Goal: Task Accomplishment & Management: Complete application form

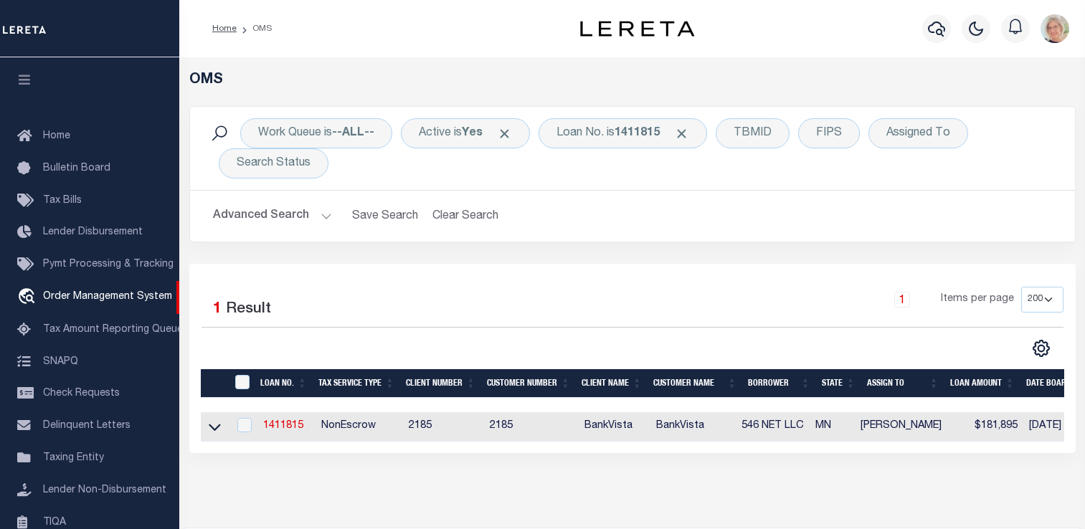
select select "200"
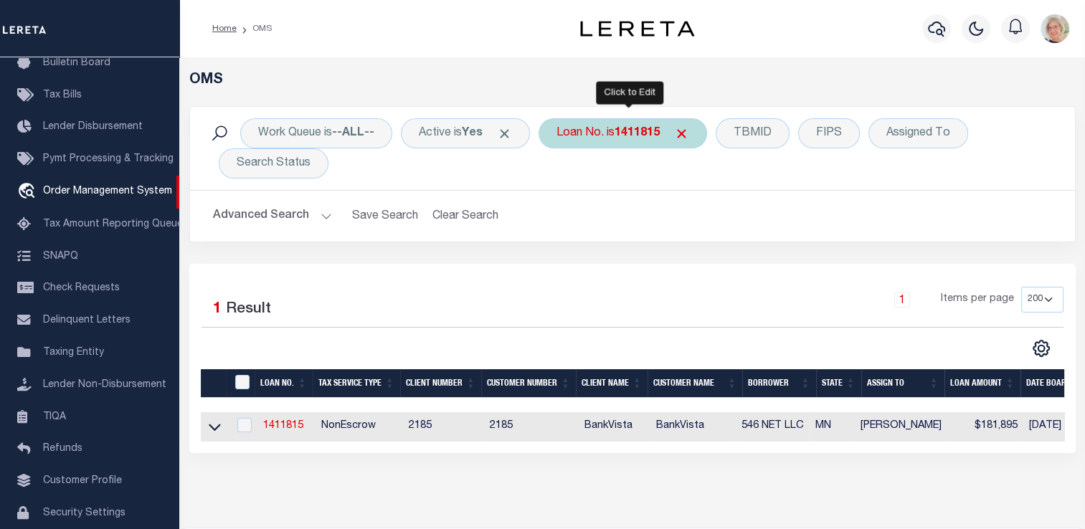
click at [636, 133] on b "1411815" at bounding box center [637, 133] width 45 height 11
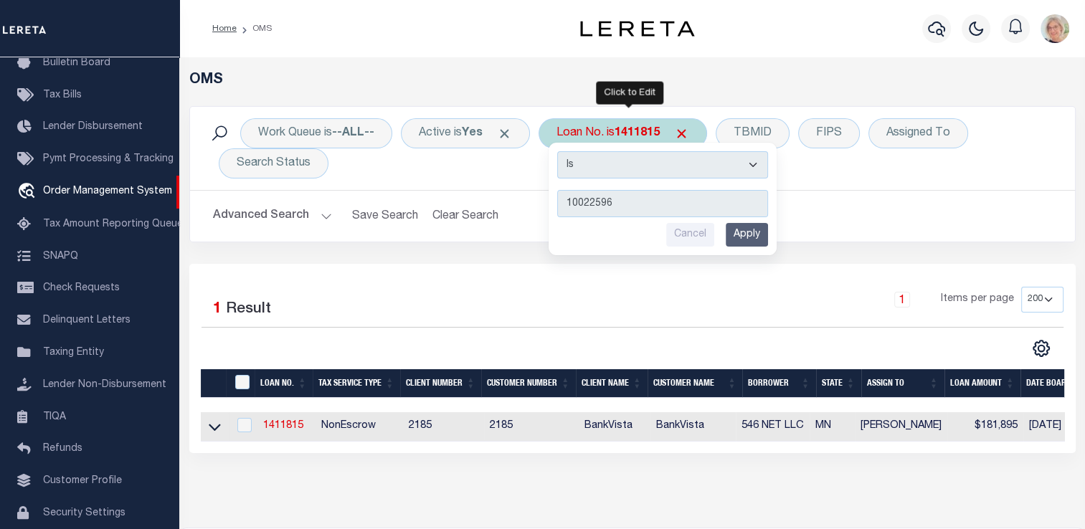
type input "10022596"
click at [750, 231] on input "Apply" at bounding box center [747, 235] width 42 height 24
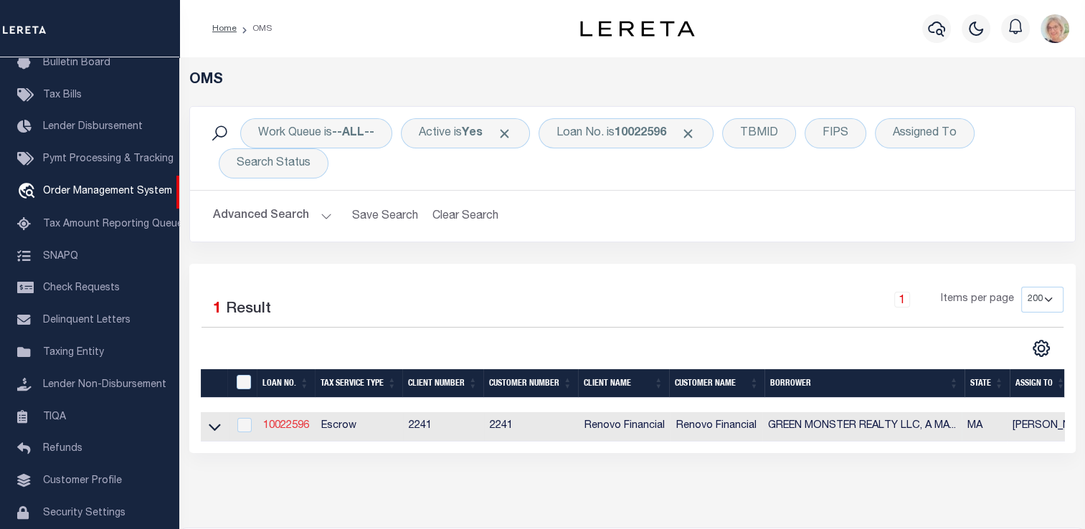
click at [295, 428] on link "10022596" at bounding box center [286, 426] width 46 height 10
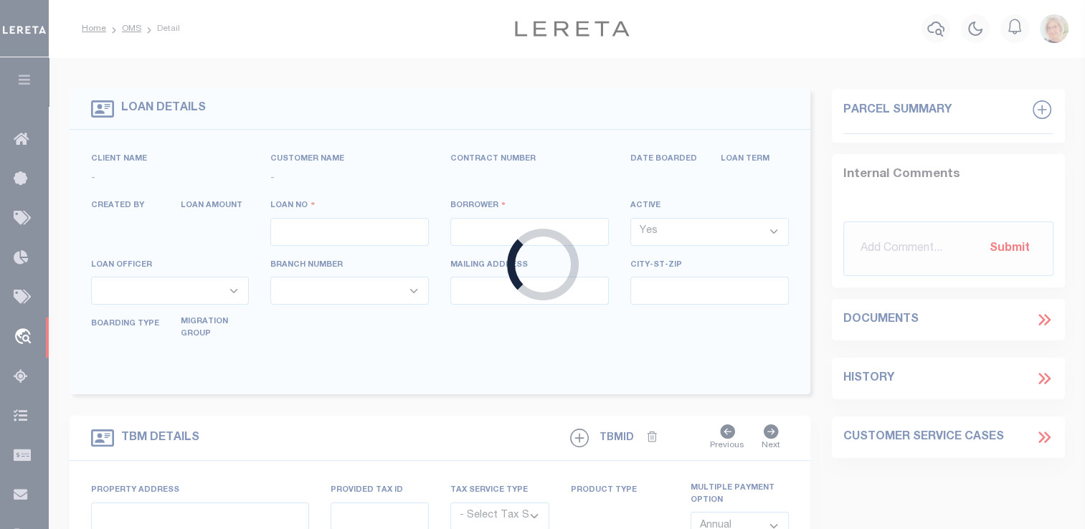
type input "10022596"
type input "GREEN MONSTER REALTY LLC, A [US_STATE] LIMITED LIABI"
select select
select select "400"
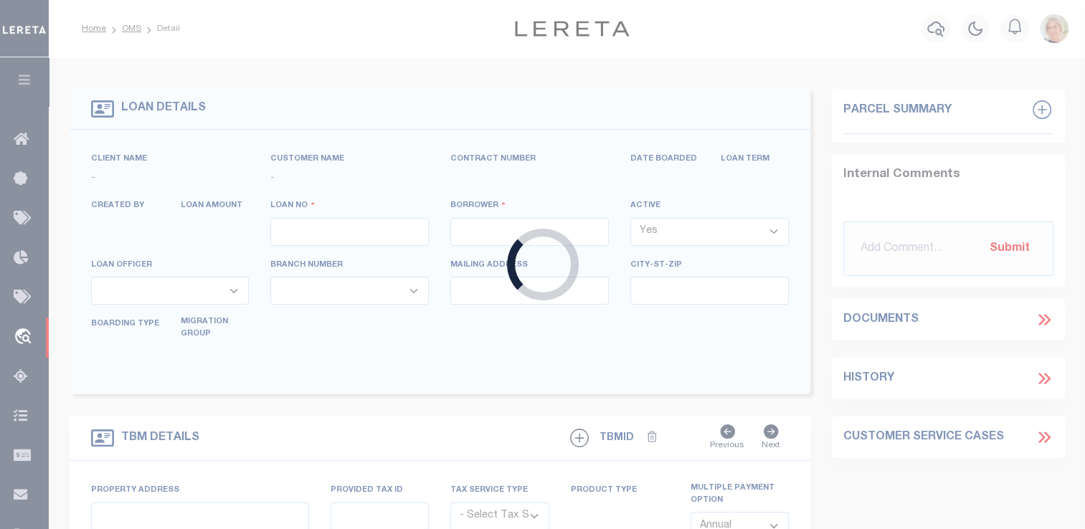
select select "Escrow"
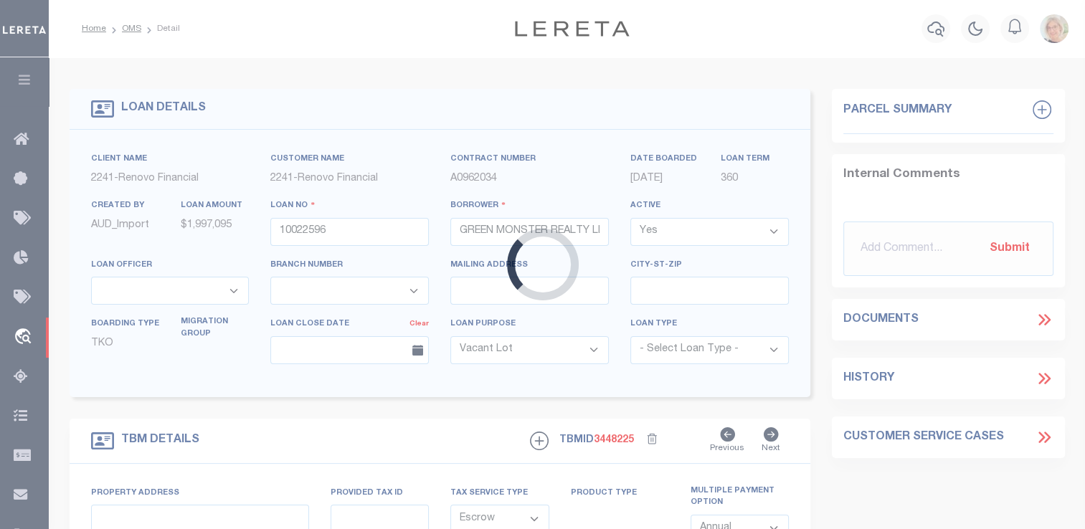
select select "14701"
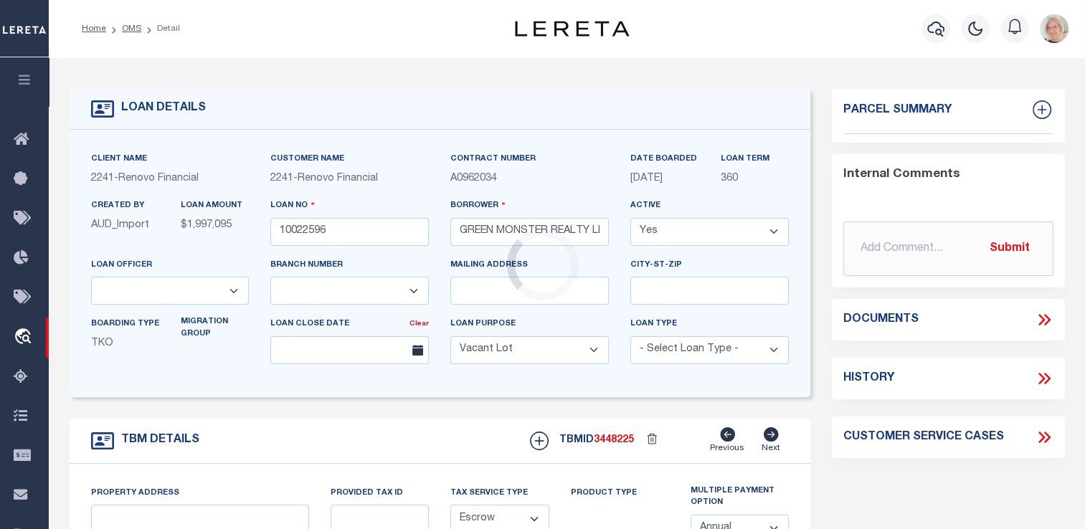
select select "25067"
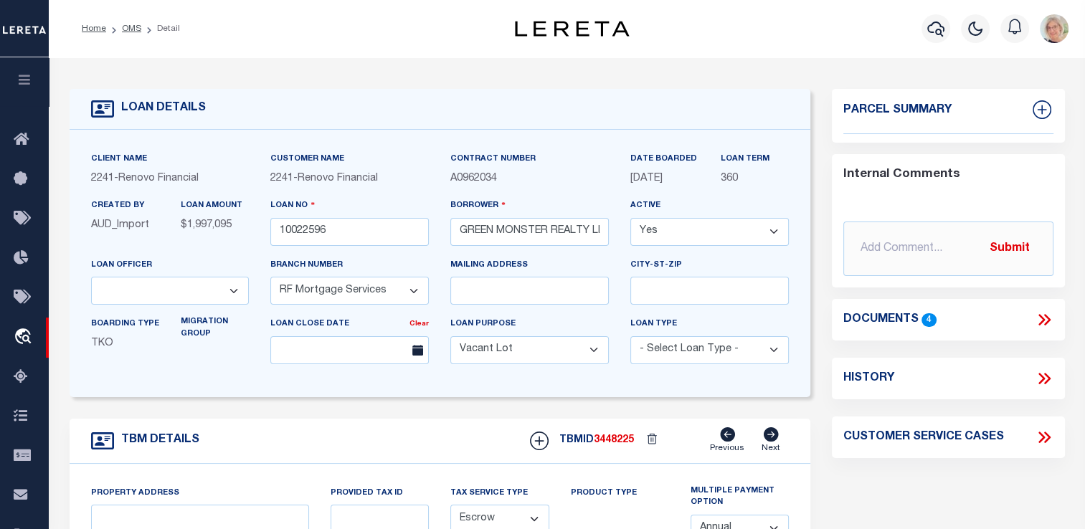
type input "[STREET_ADDRESS]"
select select
type input "[GEOGRAPHIC_DATA]"
type input "a0kUS00000BorpD"
type input "MA"
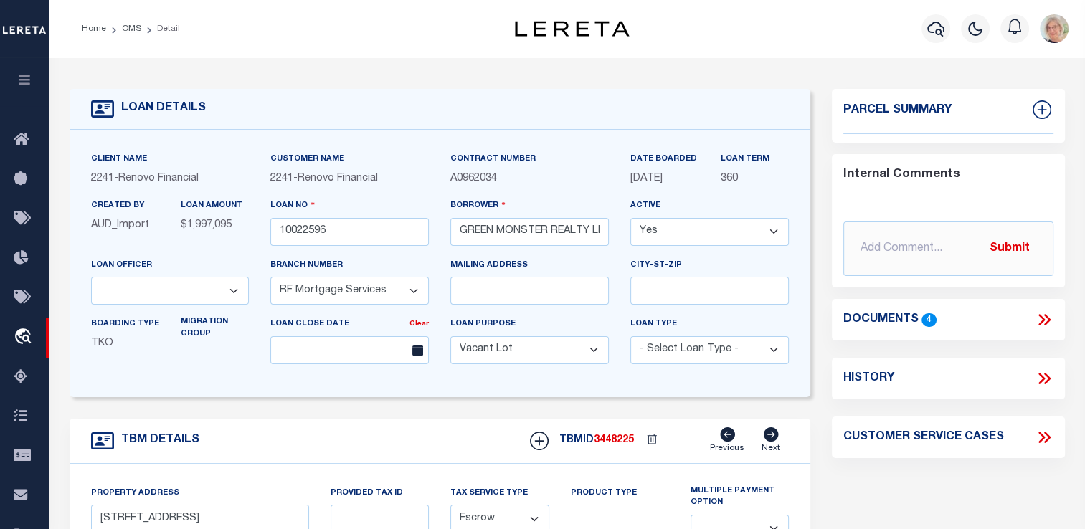
select select
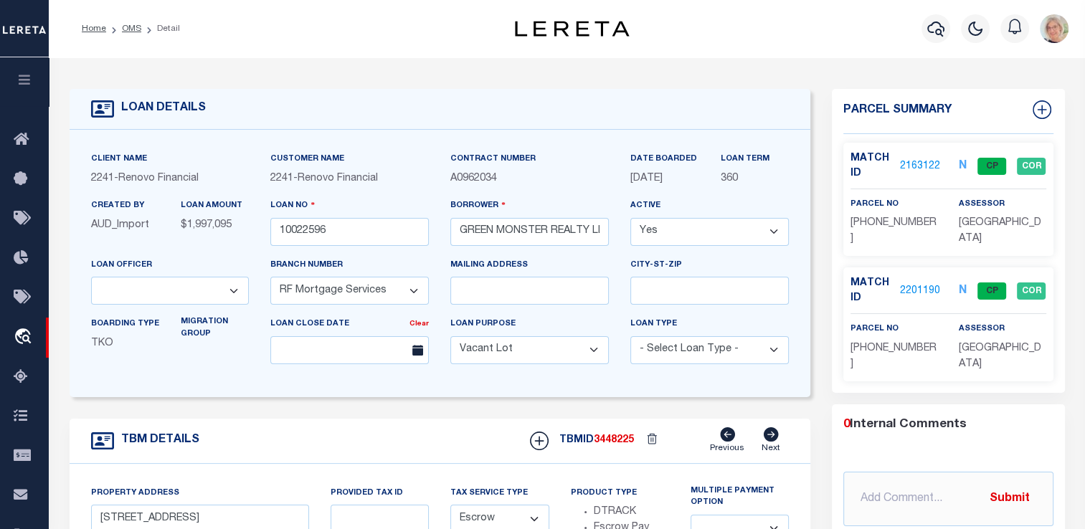
click at [918, 289] on link "2201190" at bounding box center [920, 291] width 40 height 15
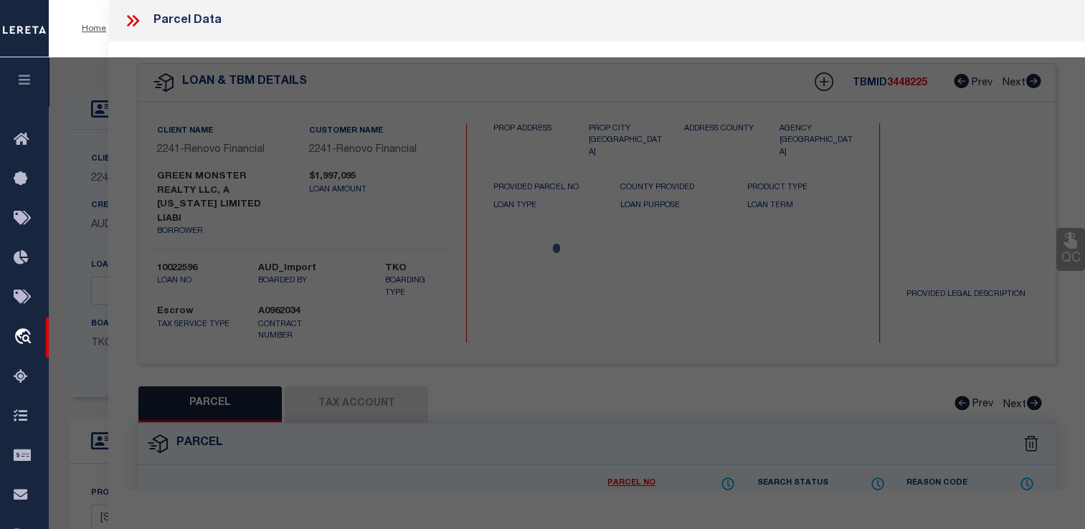
checkbox input "false"
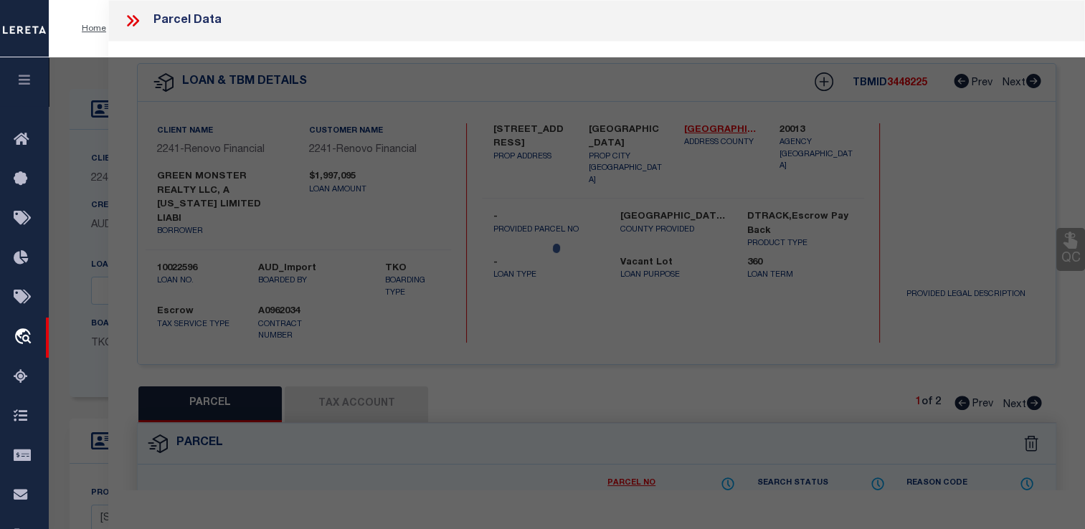
select select "CP"
type input "[PERSON_NAME] Revocable trust"
select select "AGF"
select select
type input "[STREET_ADDRESS]"
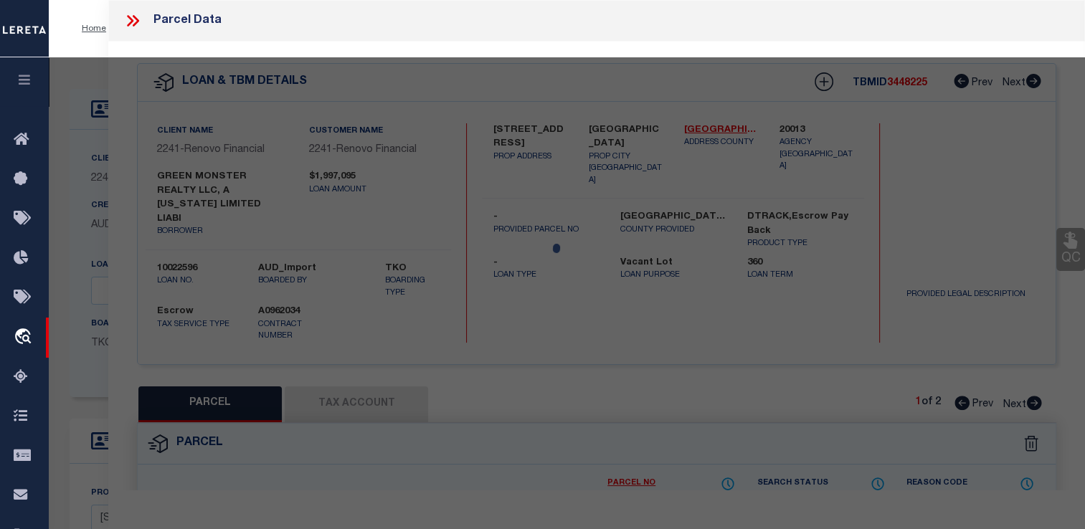
checkbox input "false"
type input "[GEOGRAPHIC_DATA], [GEOGRAPHIC_DATA]"
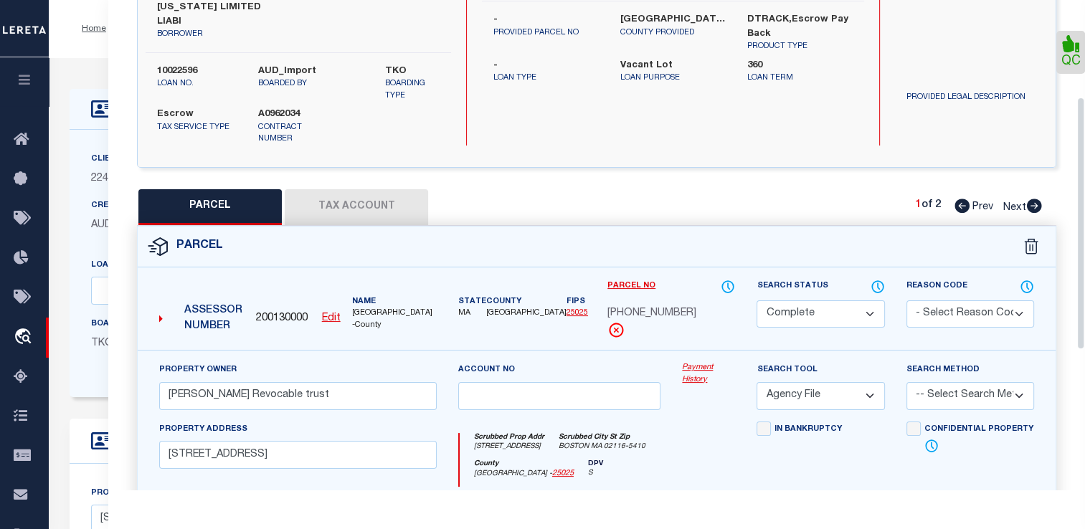
scroll to position [172, 0]
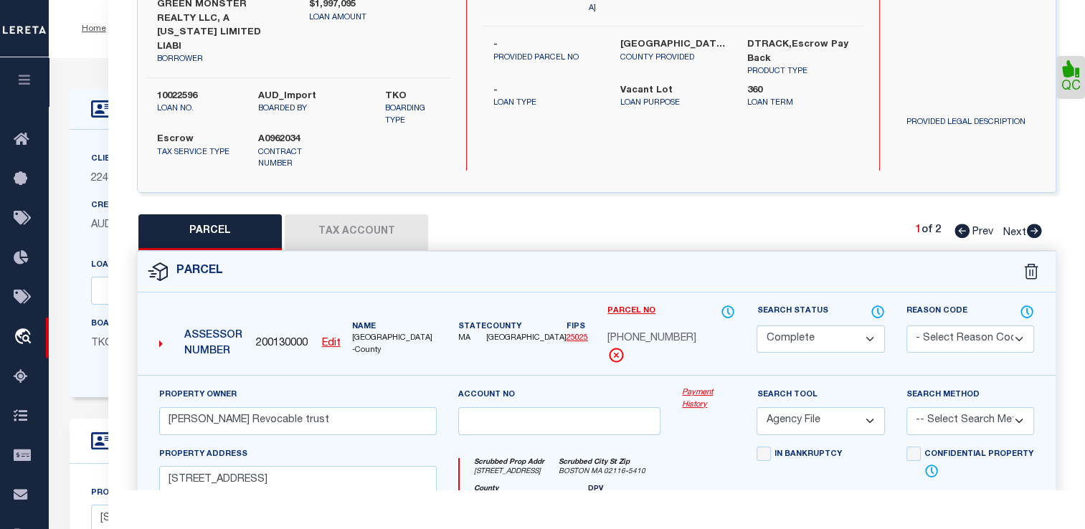
click at [351, 214] on button "Tax Account" at bounding box center [356, 232] width 143 height 36
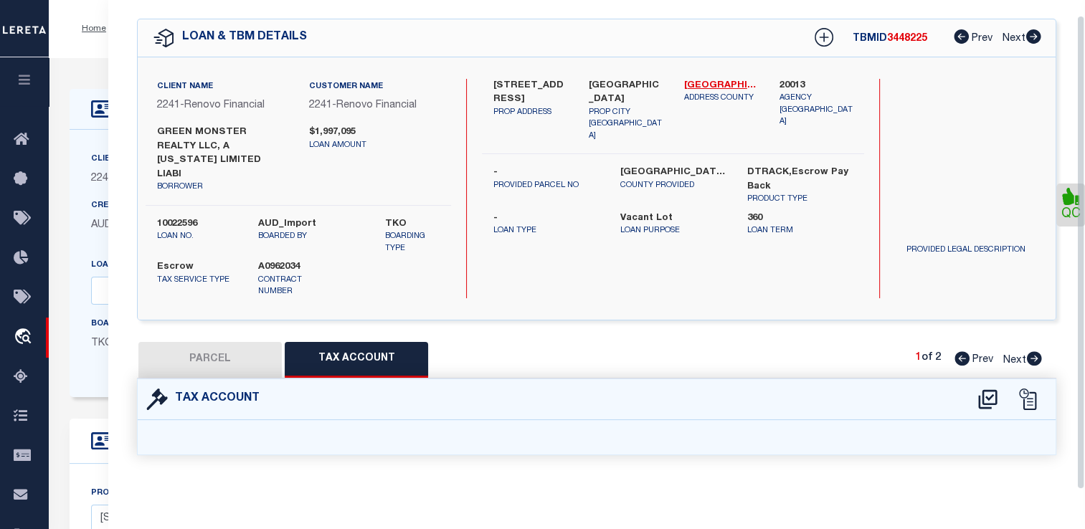
select select "100"
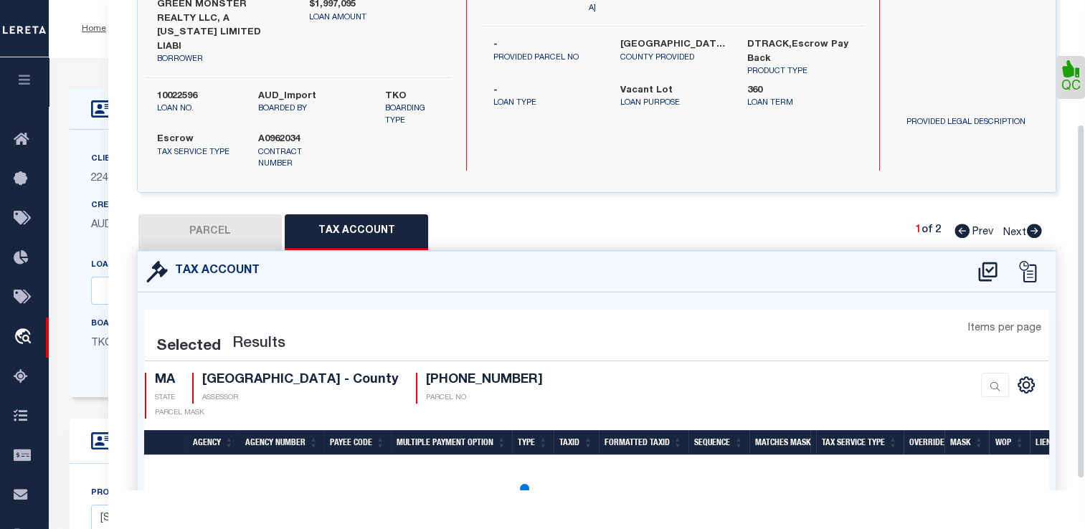
select select "100"
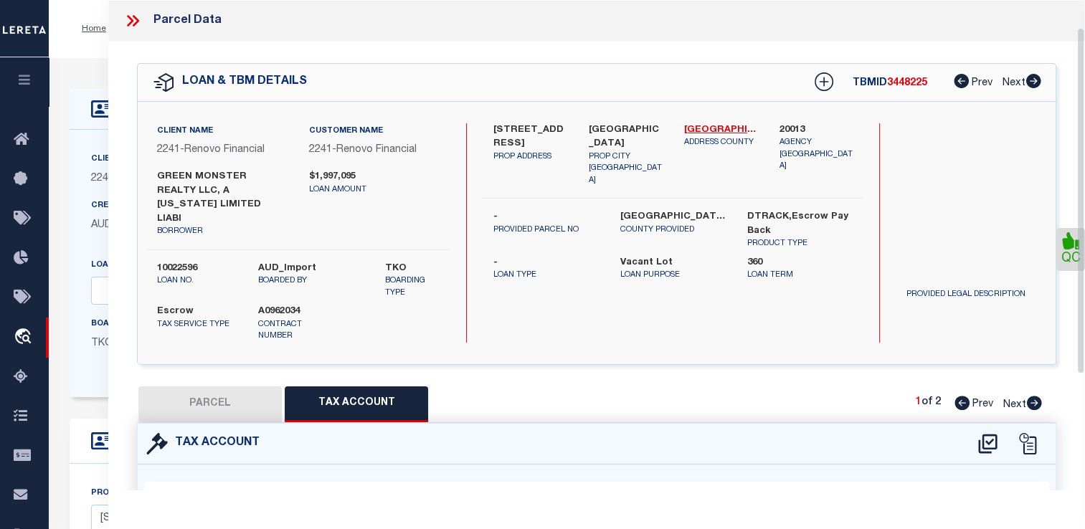
scroll to position [0, 0]
click at [221, 387] on button "PARCEL" at bounding box center [209, 405] width 143 height 36
select select "AS"
select select
checkbox input "false"
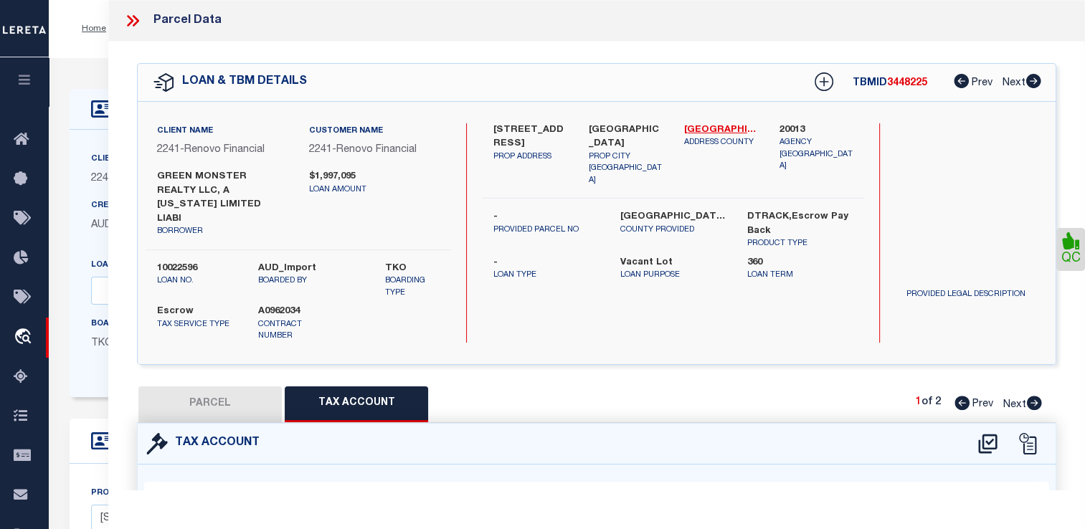
checkbox input "false"
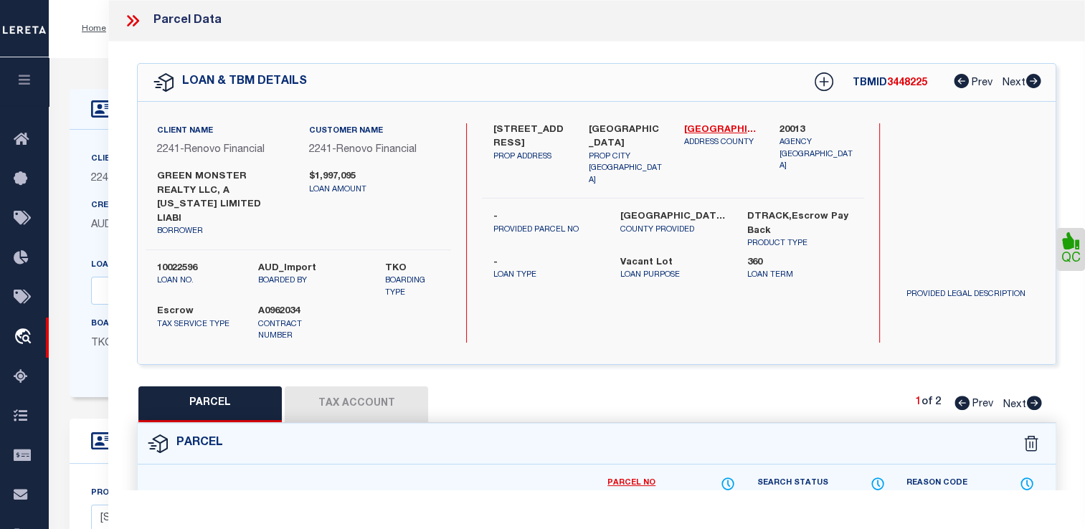
select select "CP"
type input "[PERSON_NAME] Revocable trust"
select select "AGF"
select select
type input "[STREET_ADDRESS]"
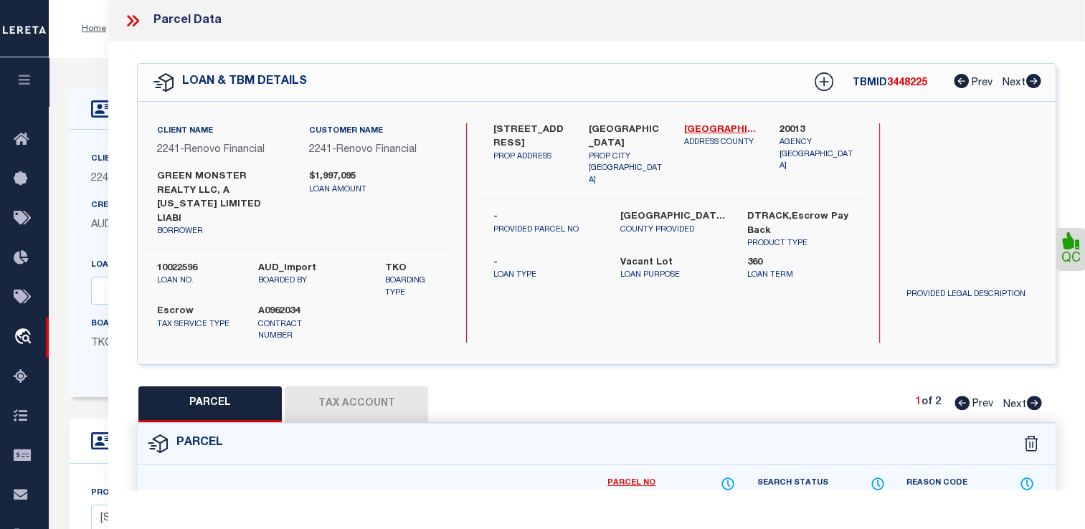
checkbox input "false"
type input "[GEOGRAPHIC_DATA], [GEOGRAPHIC_DATA]"
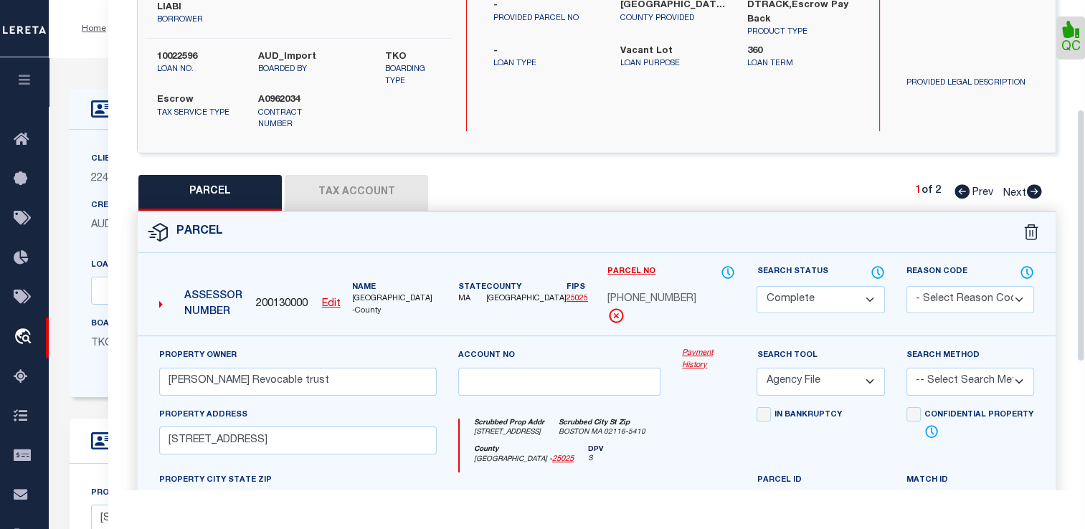
scroll to position [287, 0]
